Goal: Task Accomplishment & Management: Manage account settings

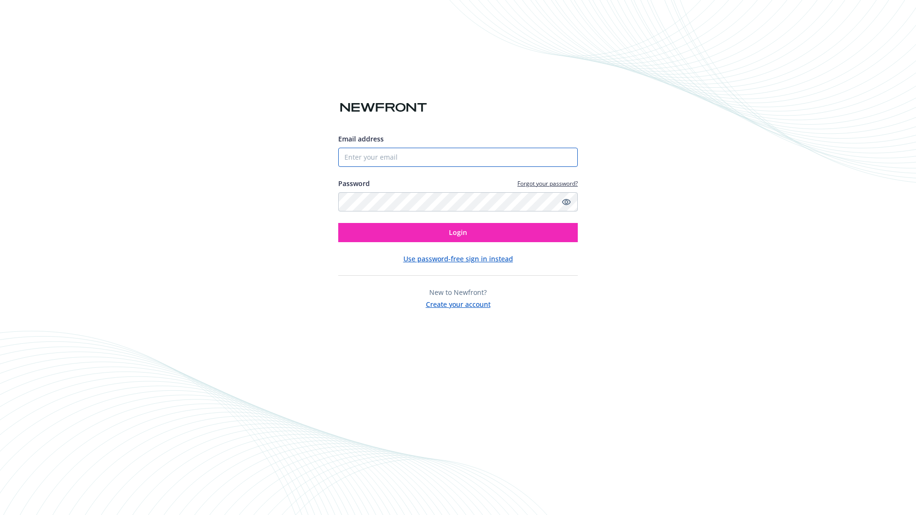
click at [497, 163] on input "Email address" at bounding box center [458, 157] width 240 height 19
type input "[EMAIL_ADDRESS][PERSON_NAME][DOMAIN_NAME]"
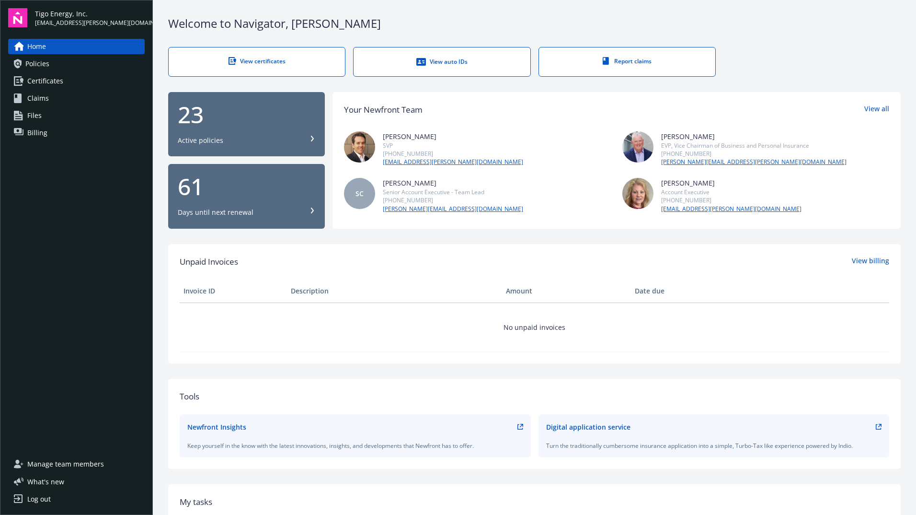
click at [34, 130] on span "Billing" at bounding box center [37, 132] width 20 height 15
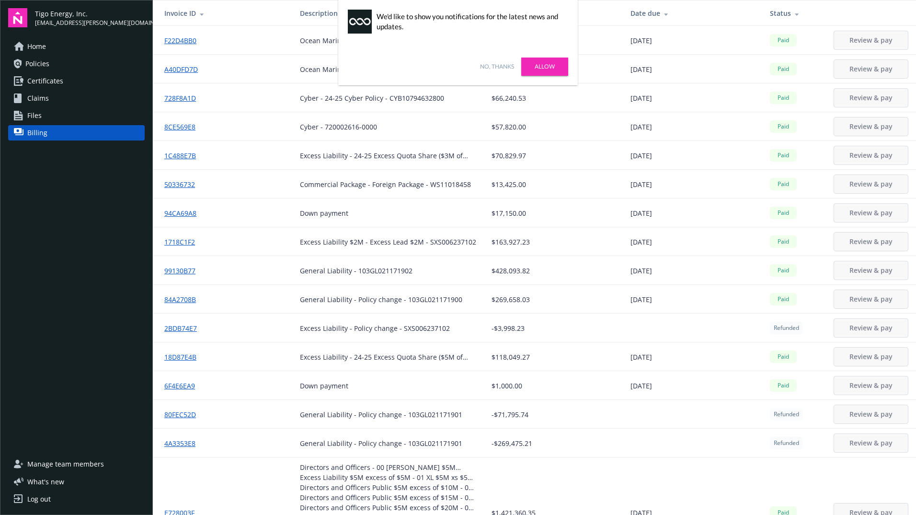
click at [547, 64] on link "Allow" at bounding box center [544, 67] width 47 height 18
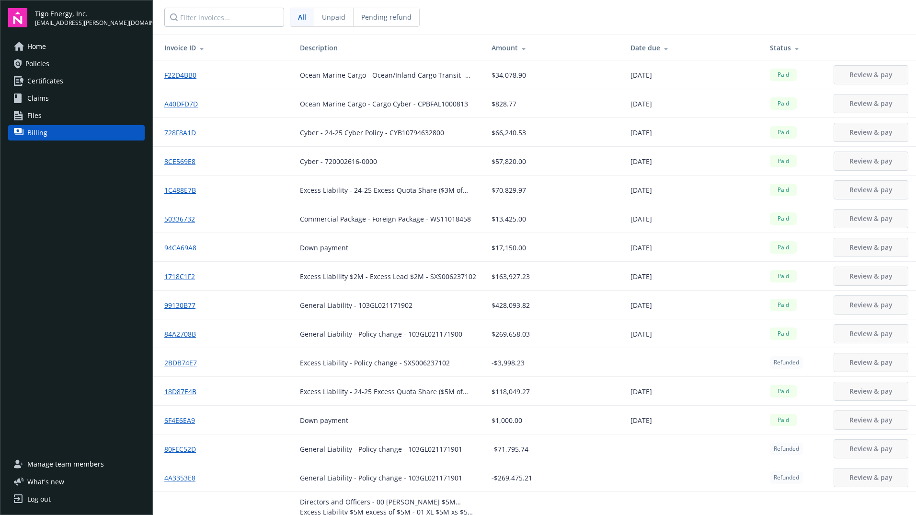
click at [41, 497] on div "Log out" at bounding box center [38, 498] width 23 height 15
